Goal: Transaction & Acquisition: Purchase product/service

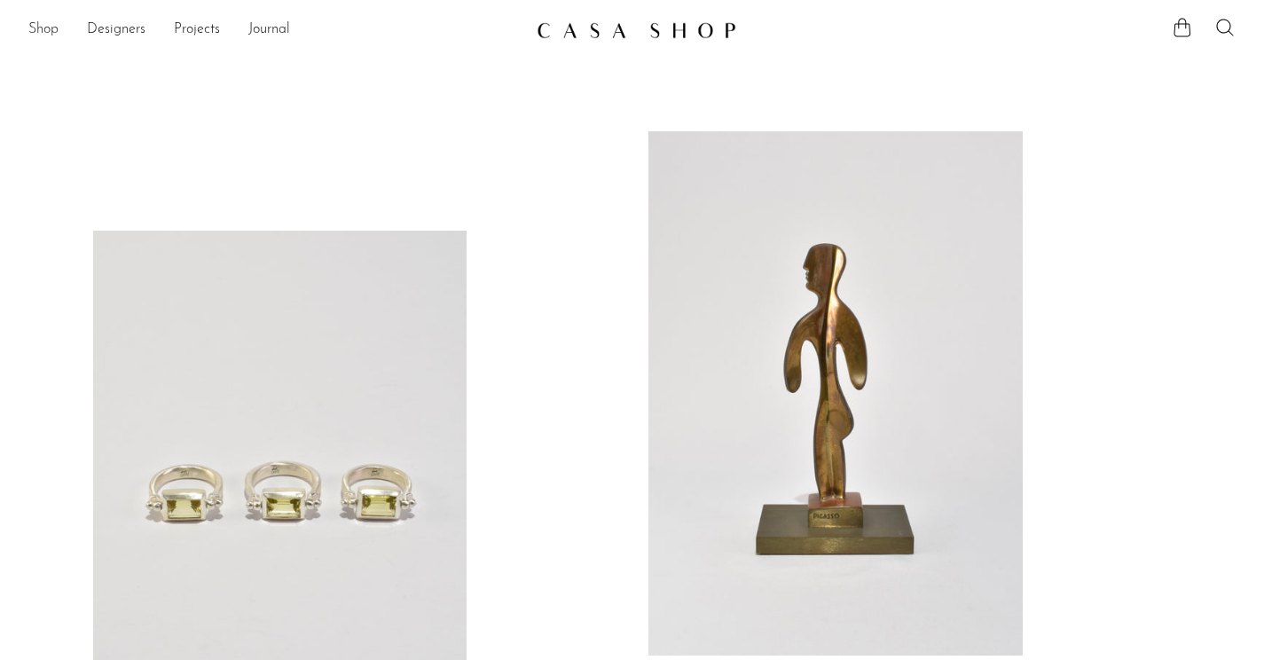
click at [56, 35] on link "Shop" at bounding box center [43, 30] width 30 height 23
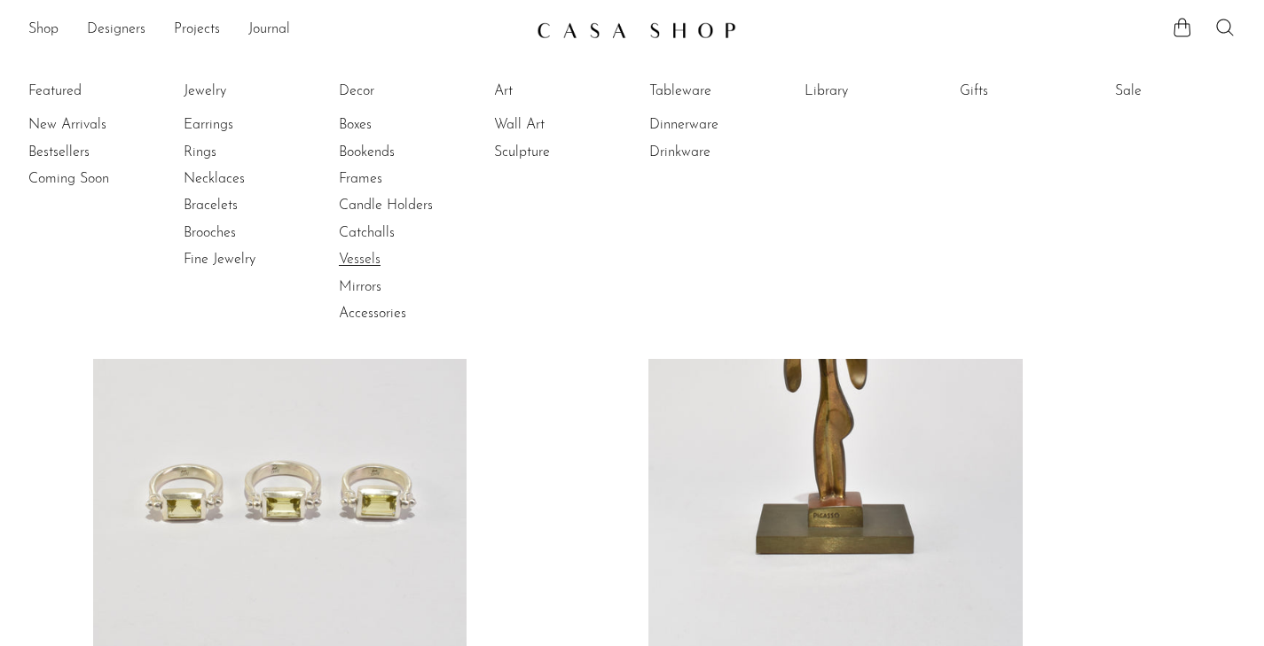
click at [362, 256] on link "Vessels" at bounding box center [405, 260] width 133 height 20
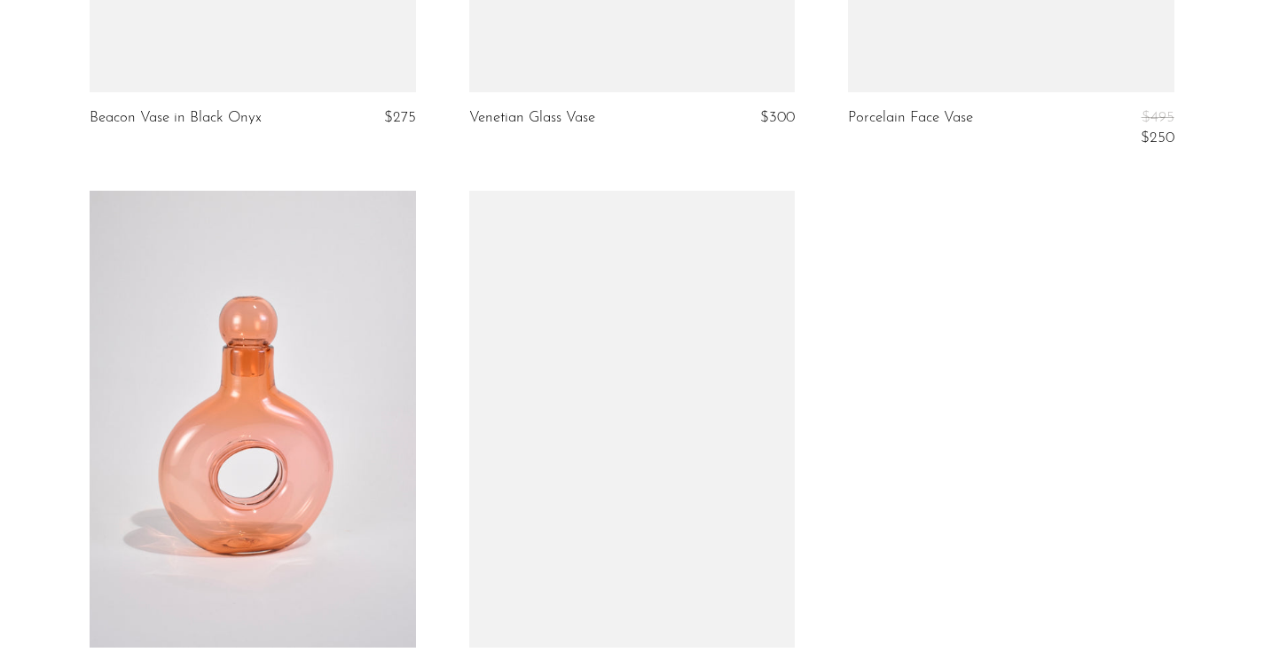
scroll to position [3125, 0]
